Goal: Information Seeking & Learning: Compare options

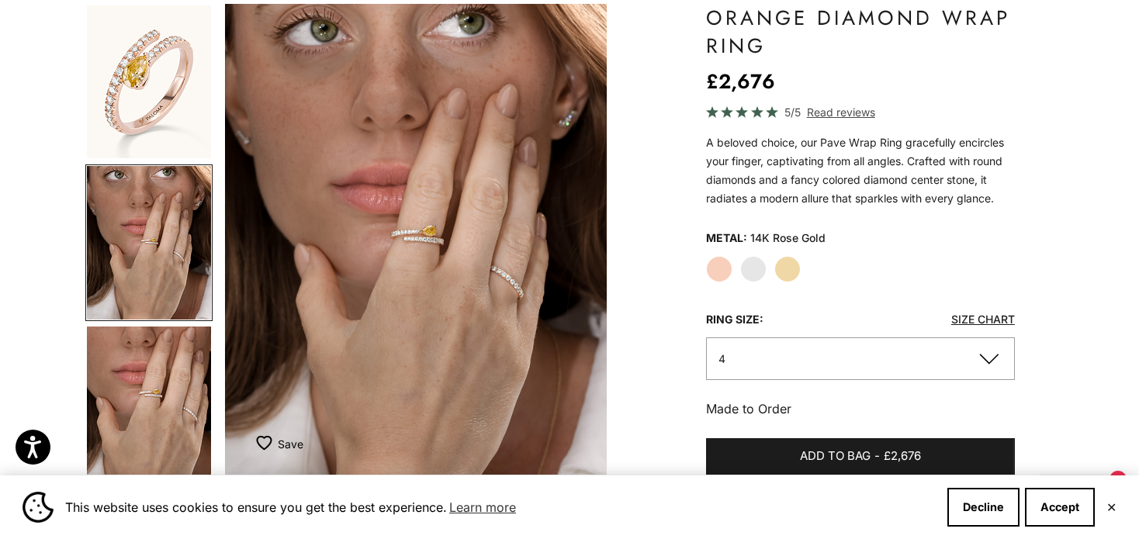
scroll to position [3, 0]
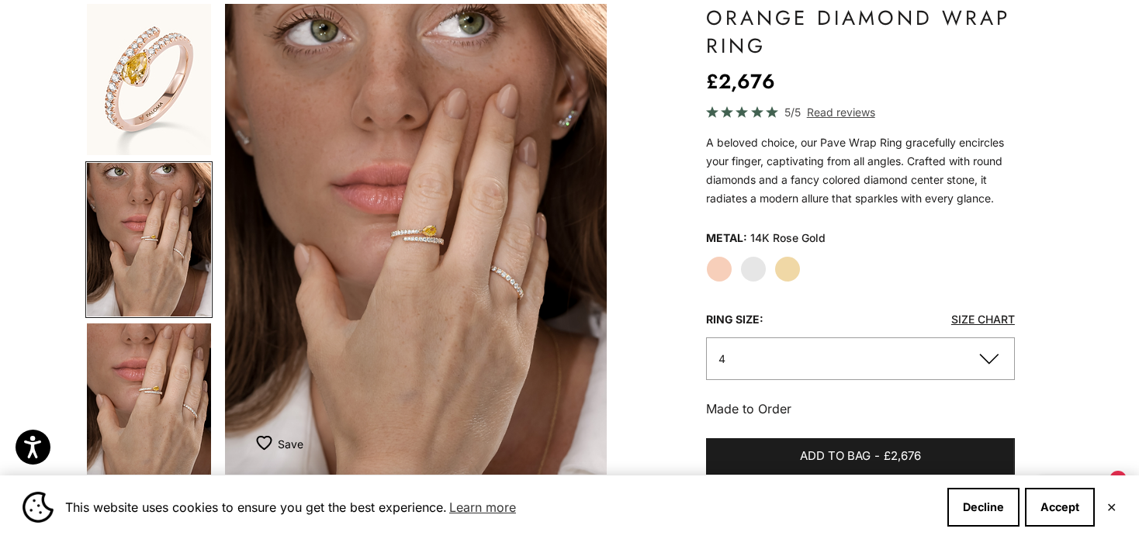
click at [747, 265] on label "White Gold" at bounding box center [753, 269] width 26 height 26
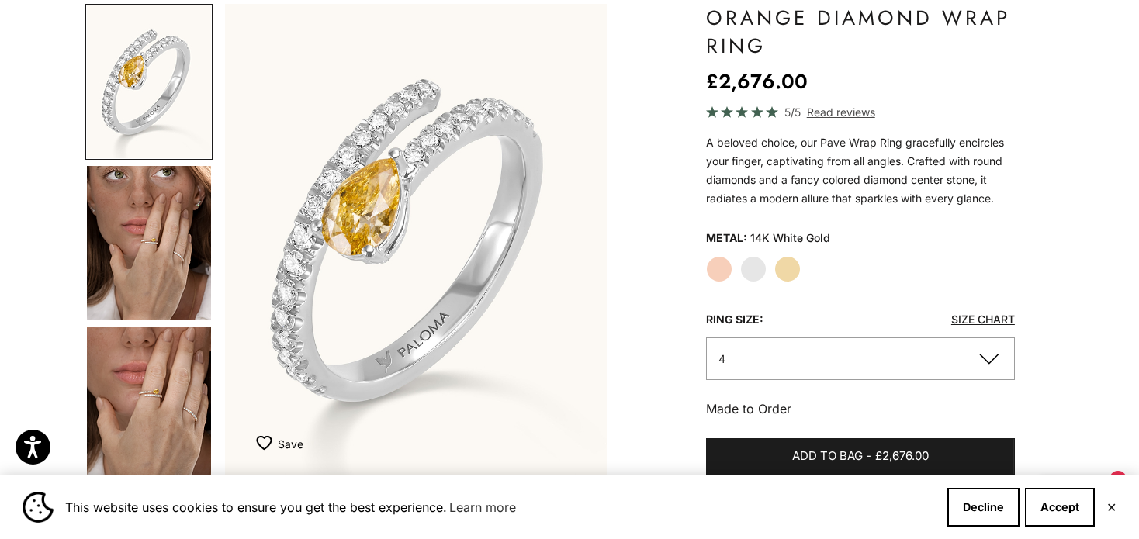
click at [787, 269] on label "Yellow Gold" at bounding box center [787, 269] width 26 height 26
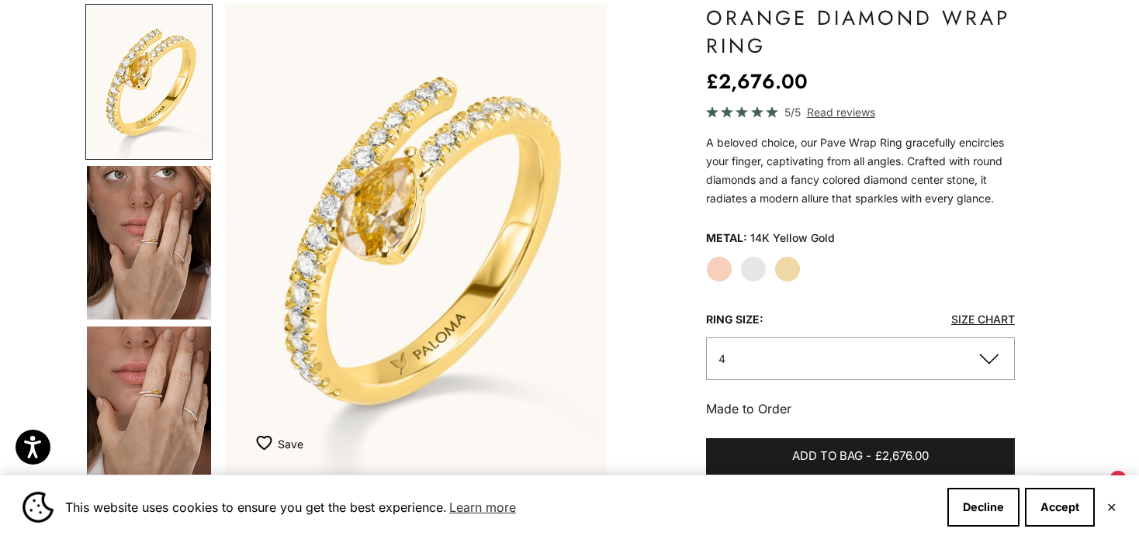
click at [755, 267] on label "White Gold" at bounding box center [753, 269] width 26 height 26
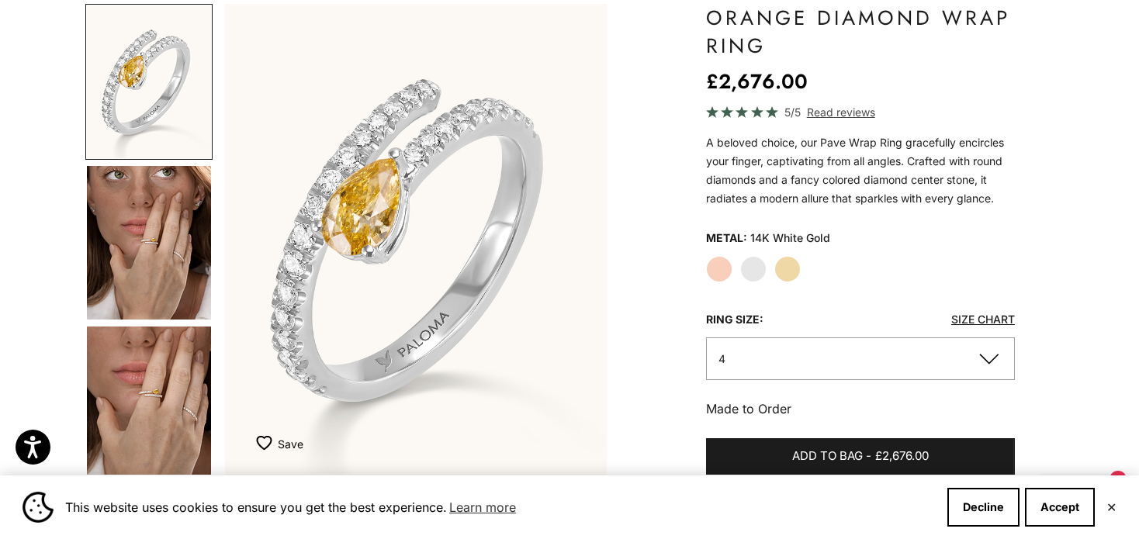
click at [152, 222] on img "Go to item 4" at bounding box center [149, 243] width 124 height 154
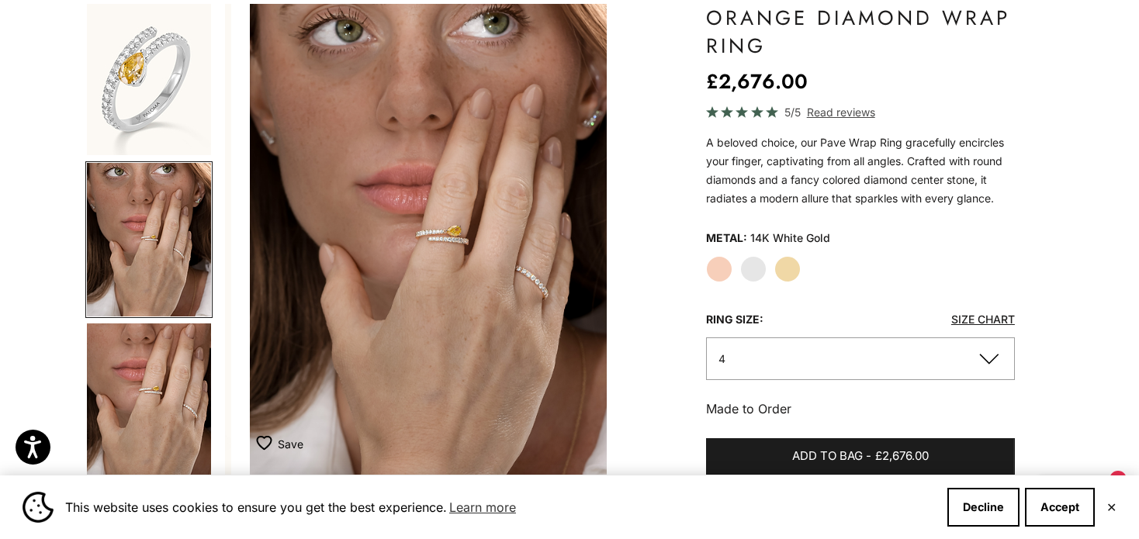
scroll to position [0, 400]
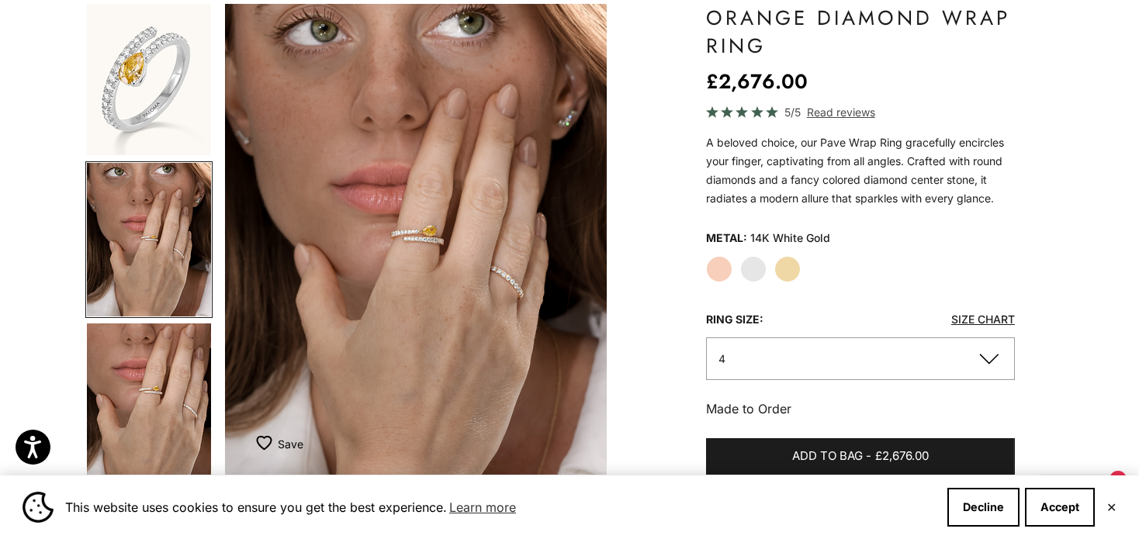
click at [726, 263] on label "Rose Gold" at bounding box center [719, 269] width 26 height 26
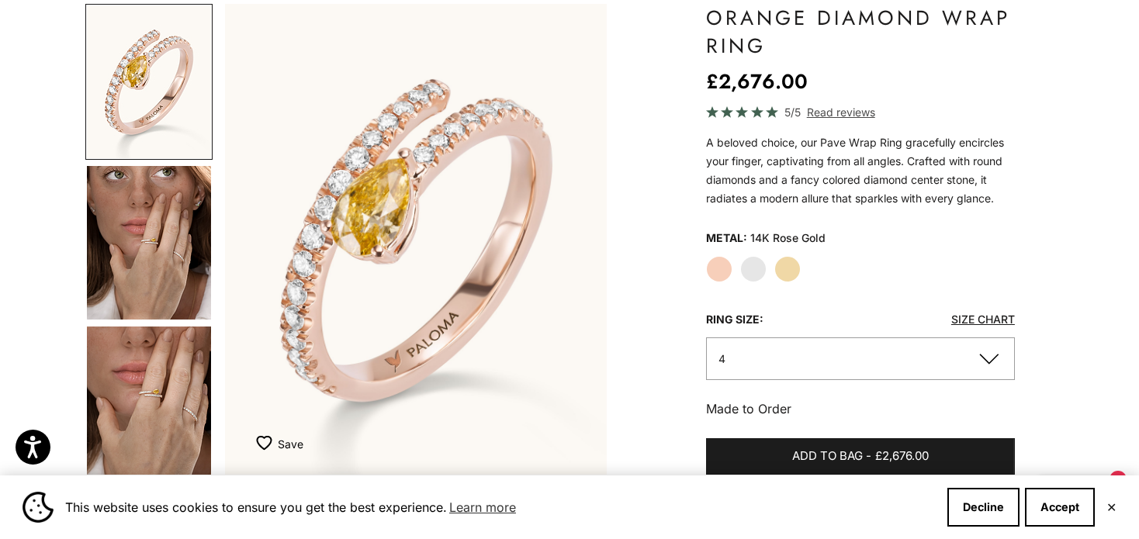
click at [167, 223] on img "Go to item 4" at bounding box center [149, 243] width 124 height 154
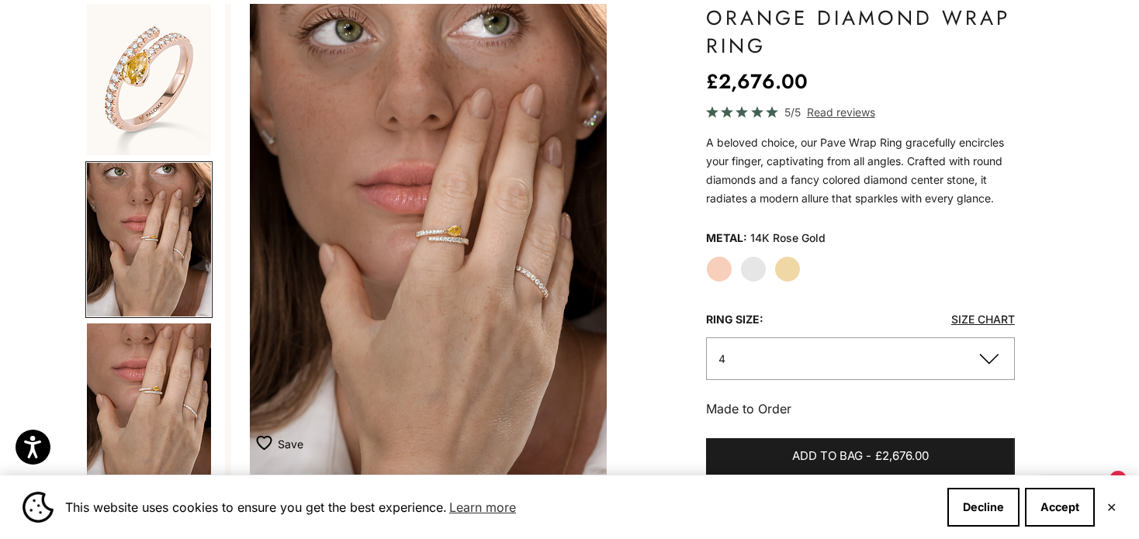
scroll to position [0, 400]
